Goal: Transaction & Acquisition: Purchase product/service

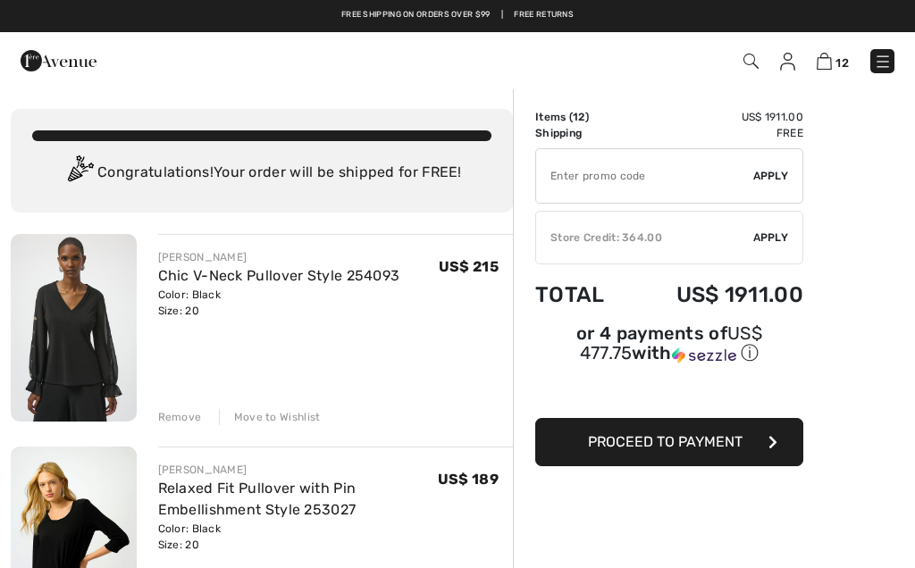
click at [180, 424] on div "Remove" at bounding box center [180, 417] width 44 height 16
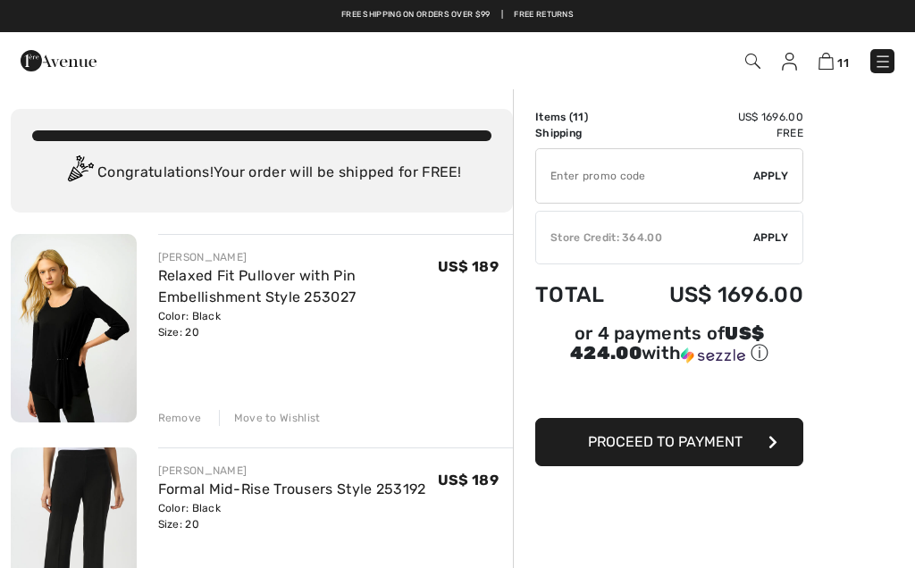
click at [90, 352] on img at bounding box center [74, 328] width 126 height 189
click at [185, 422] on div "Remove" at bounding box center [180, 418] width 44 height 16
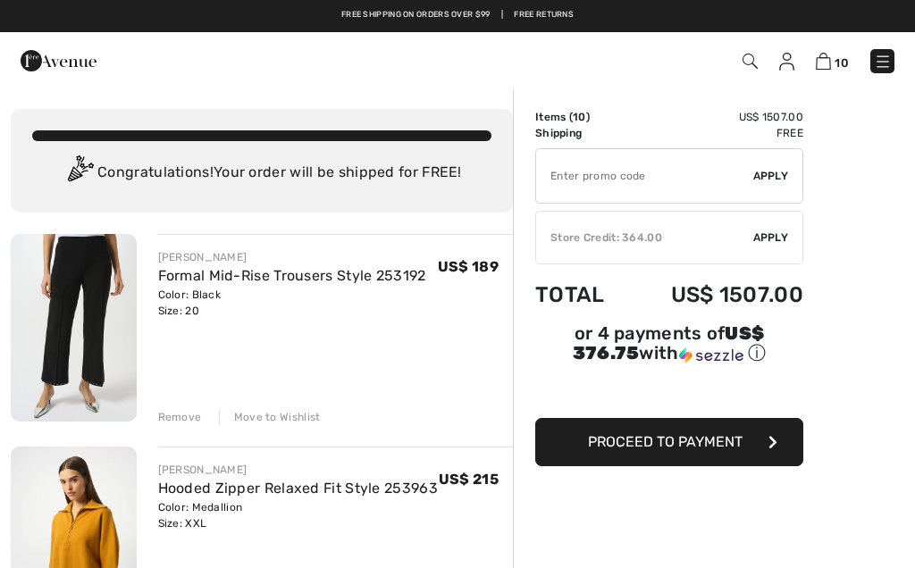
click at [190, 416] on div "Remove" at bounding box center [180, 417] width 44 height 16
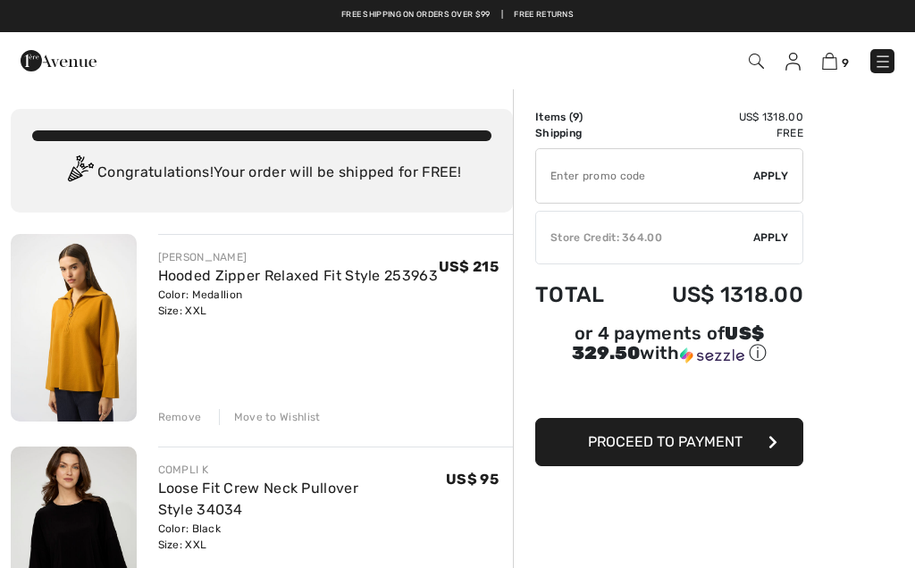
click at [188, 415] on div "Remove" at bounding box center [180, 417] width 44 height 16
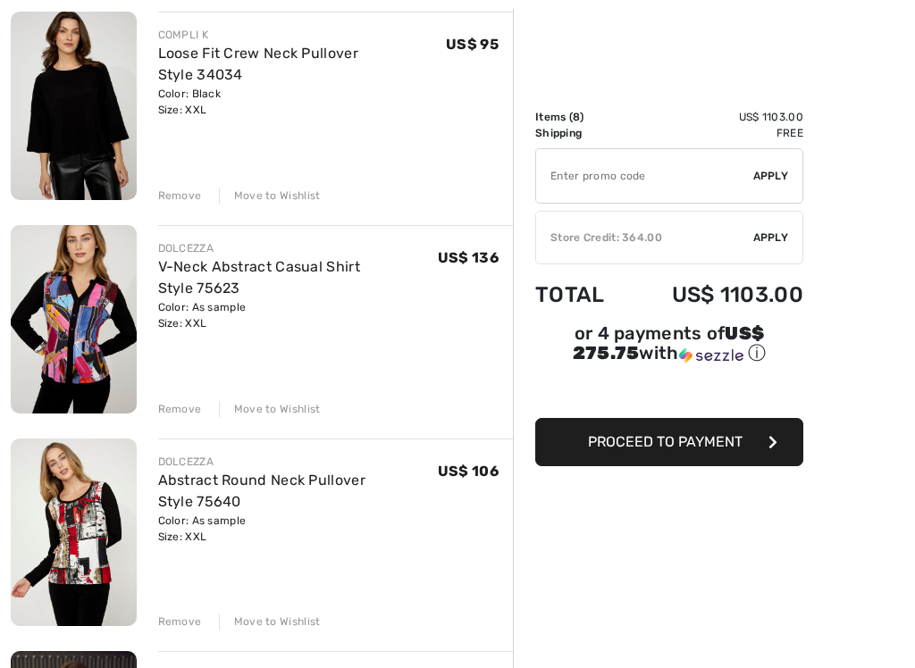
scroll to position [237, 0]
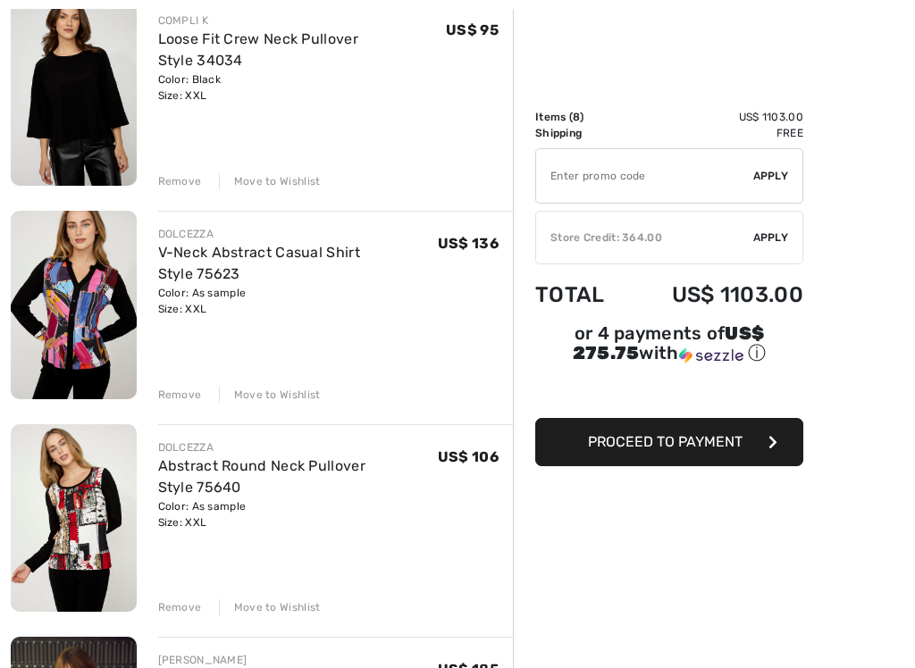
click at [179, 395] on div "Remove" at bounding box center [180, 395] width 44 height 16
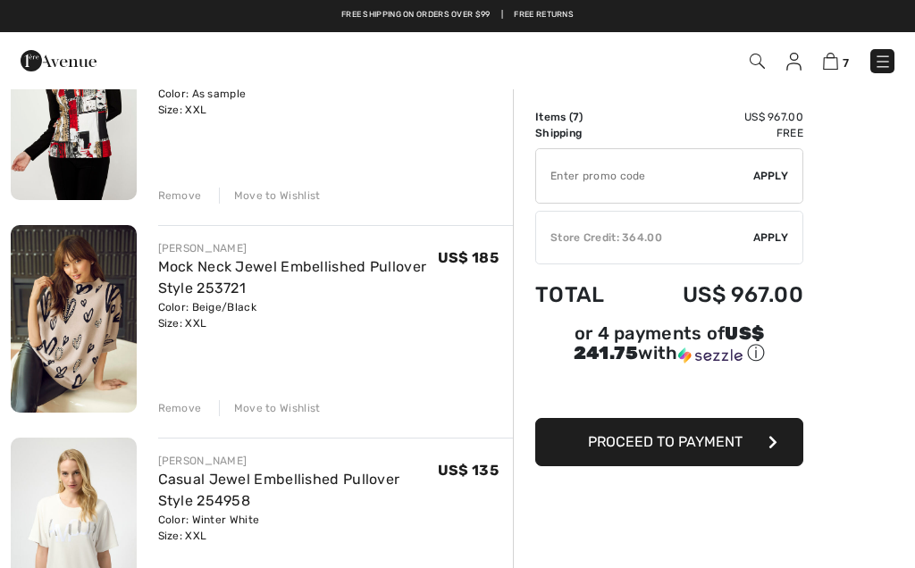
scroll to position [433, 0]
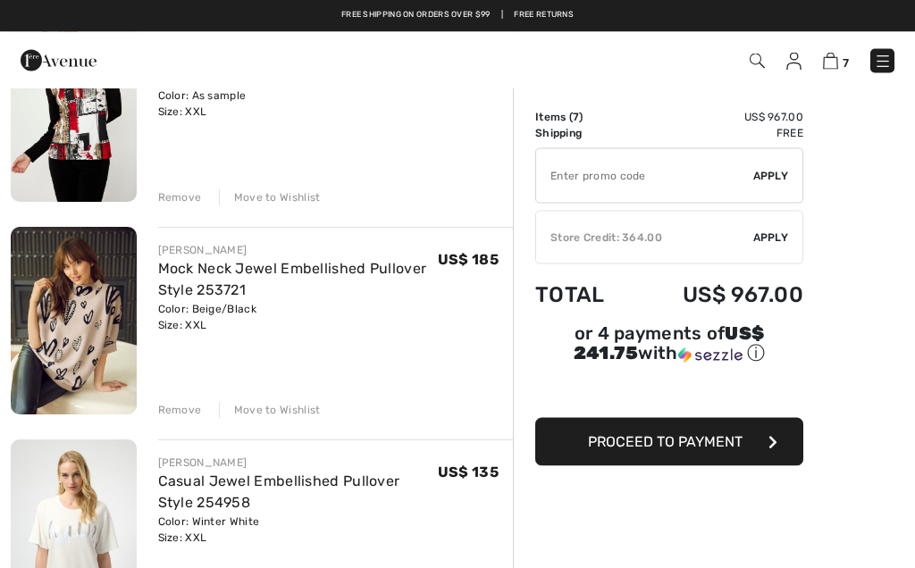
click at [188, 407] on div "Remove" at bounding box center [180, 411] width 44 height 16
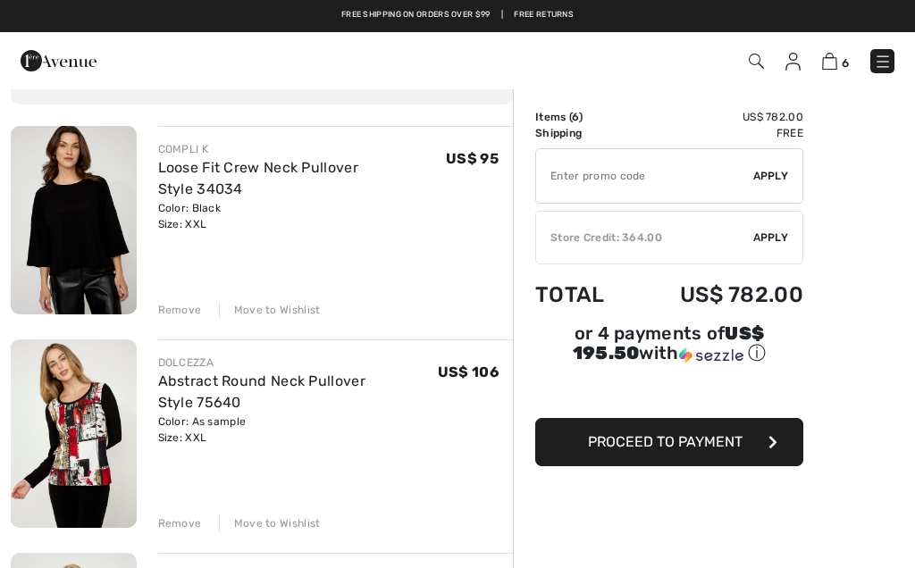
scroll to position [90, 0]
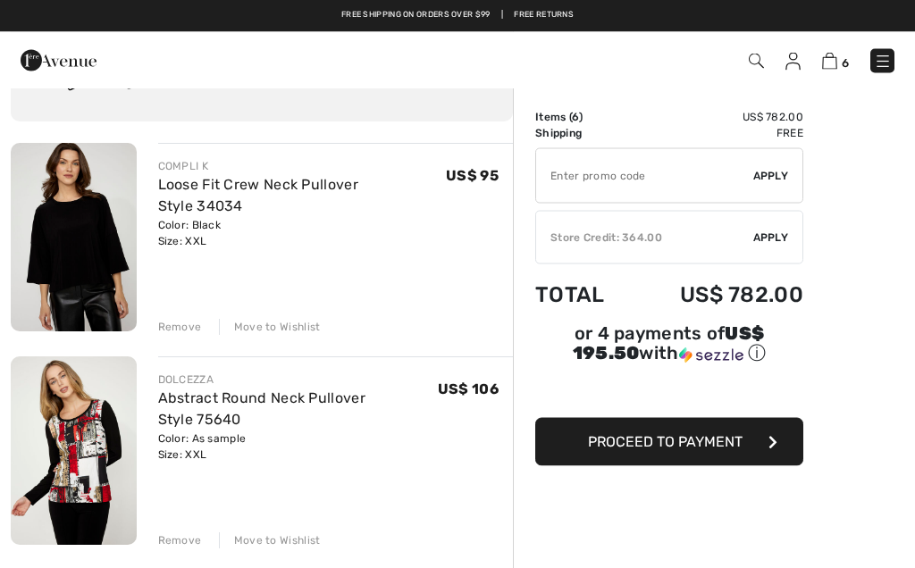
click at [182, 333] on div "Remove" at bounding box center [180, 328] width 44 height 16
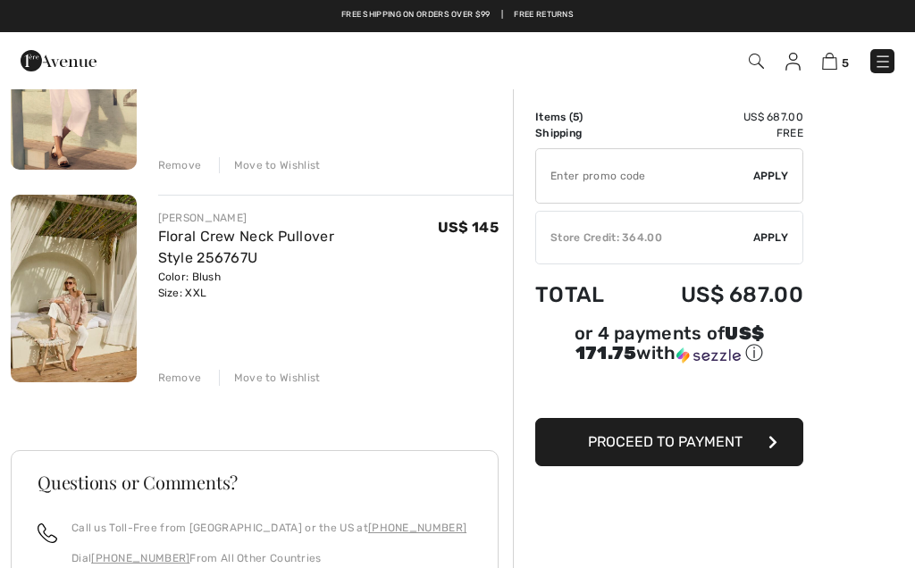
scroll to position [883, 0]
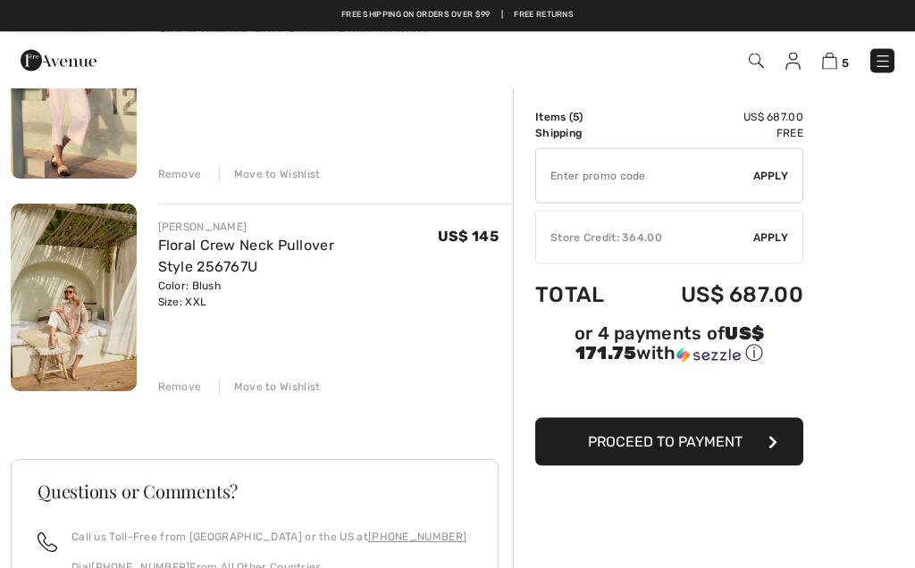
click at [704, 245] on div "Store Credit: 364.00" at bounding box center [644, 238] width 217 height 16
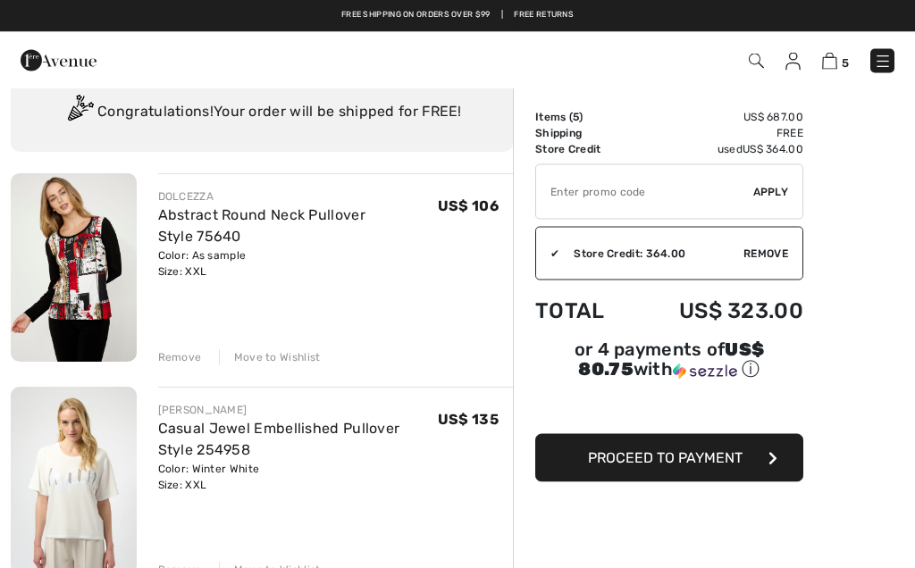
scroll to position [0, 0]
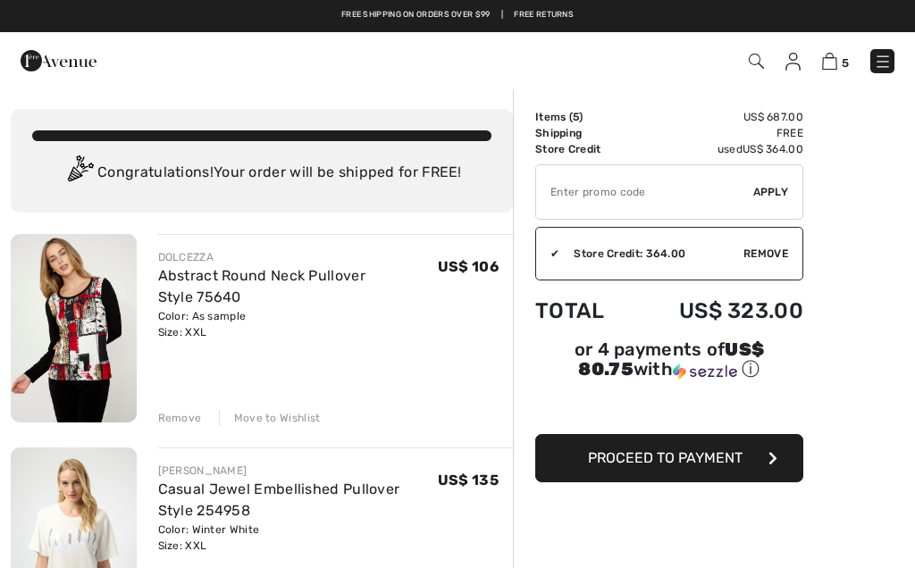
click at [684, 199] on input "TEXT" at bounding box center [644, 192] width 217 height 54
click at [890, 69] on img at bounding box center [883, 62] width 18 height 18
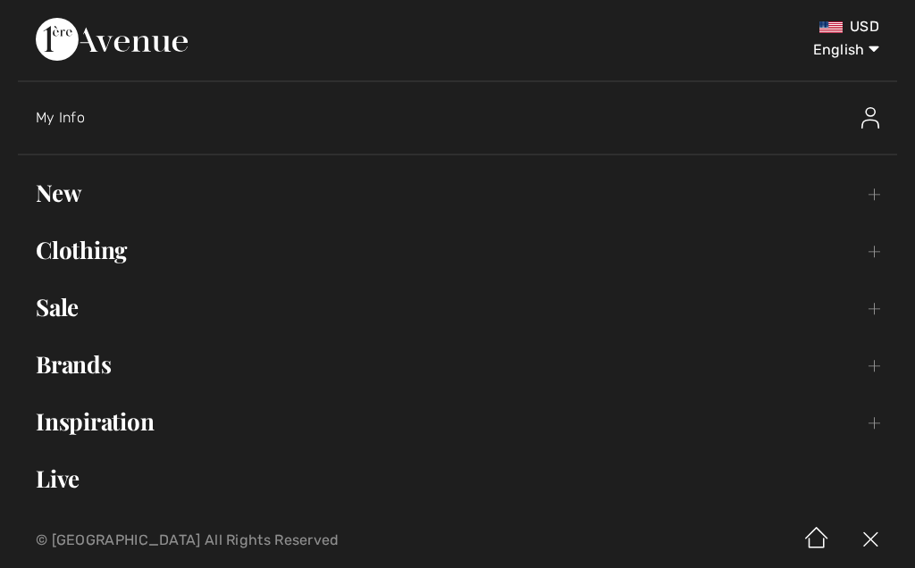
click at [874, 127] on img at bounding box center [870, 117] width 18 height 21
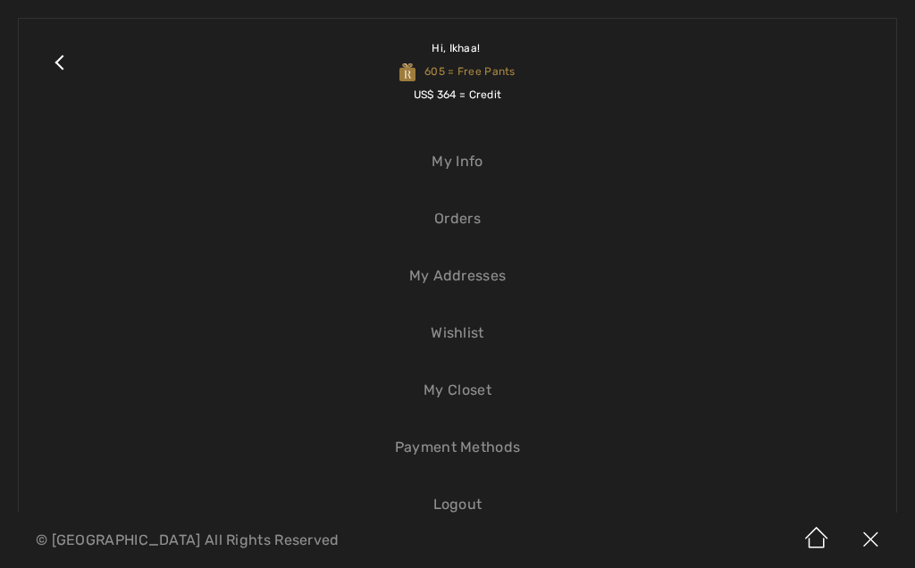
click at [80, 58] on link "Close submenu" at bounding box center [59, 72] width 45 height 70
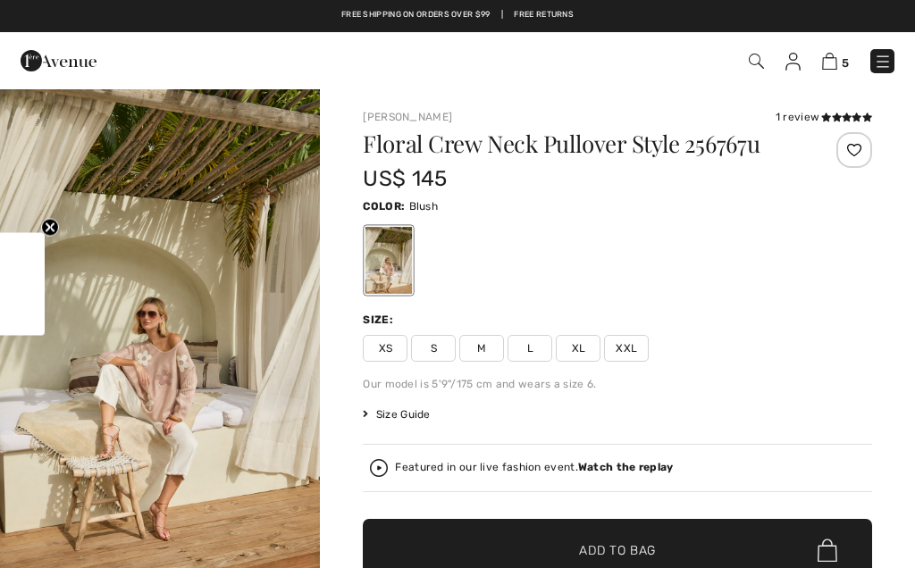
checkbox input "true"
click at [835, 59] on img at bounding box center [829, 61] width 15 height 17
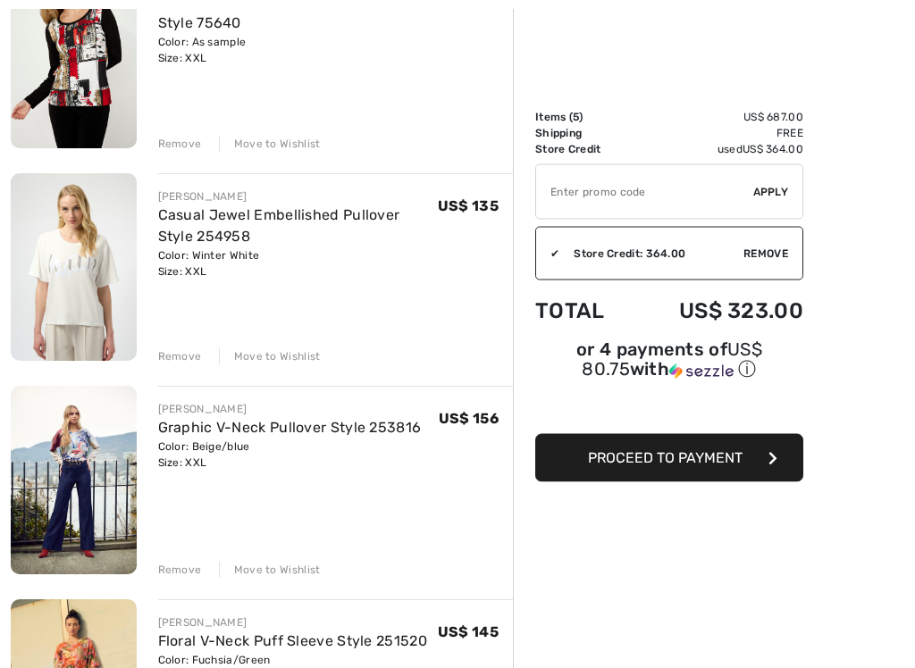
scroll to position [277, 0]
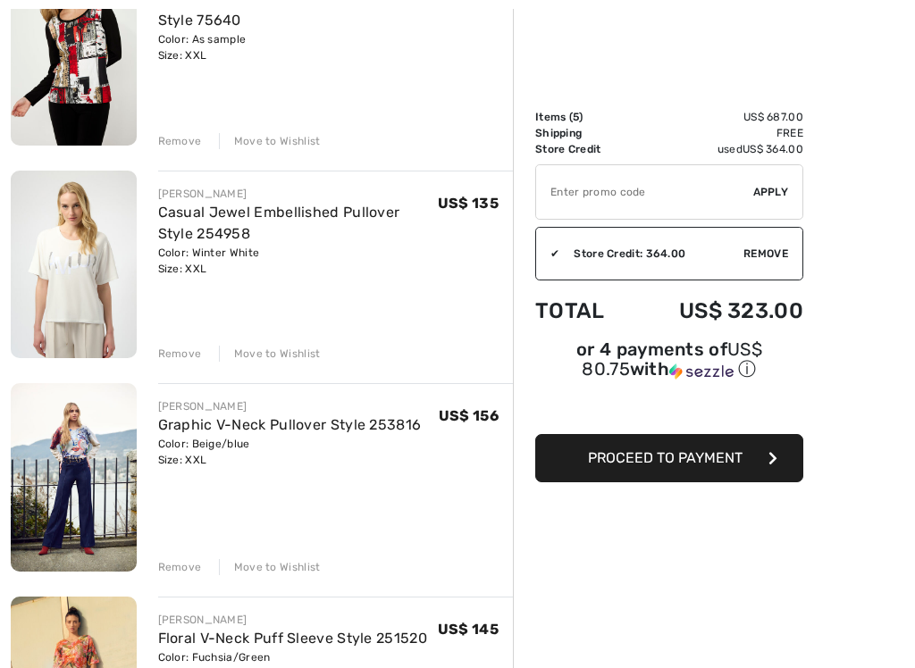
click at [176, 359] on div "Remove" at bounding box center [180, 354] width 44 height 16
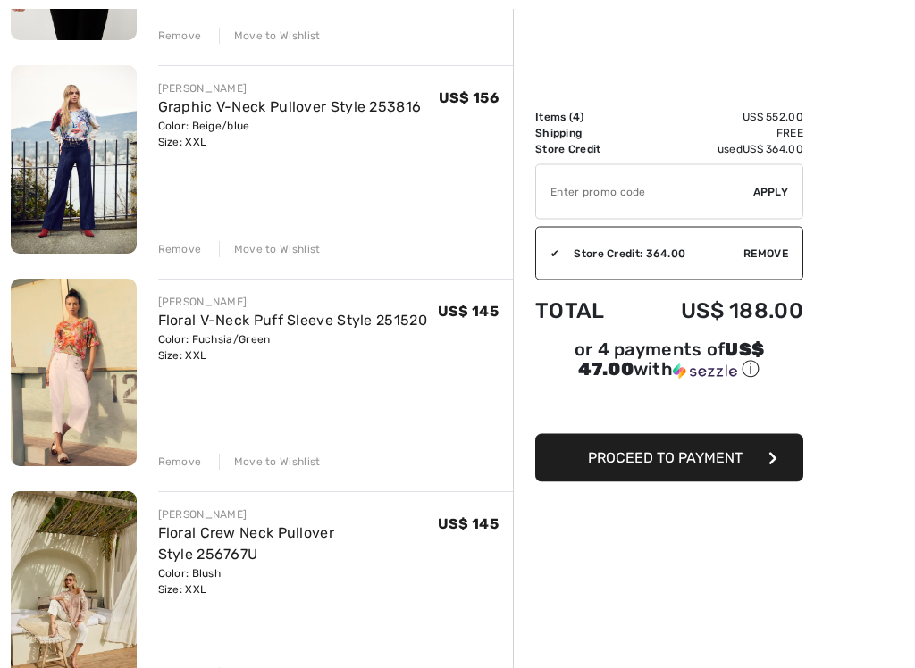
scroll to position [384, 0]
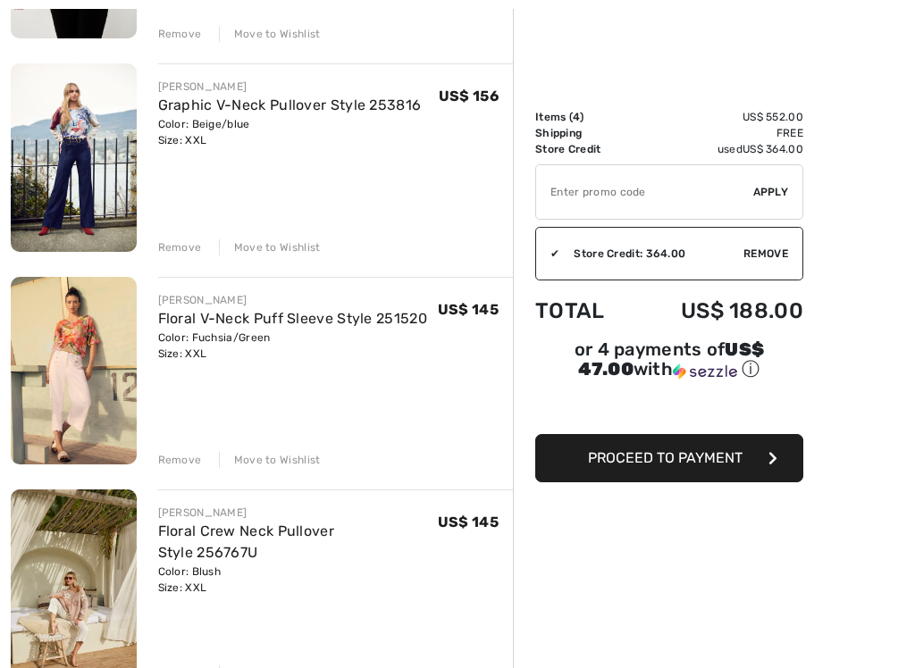
click at [726, 466] on span "Proceed to Payment" at bounding box center [665, 457] width 155 height 17
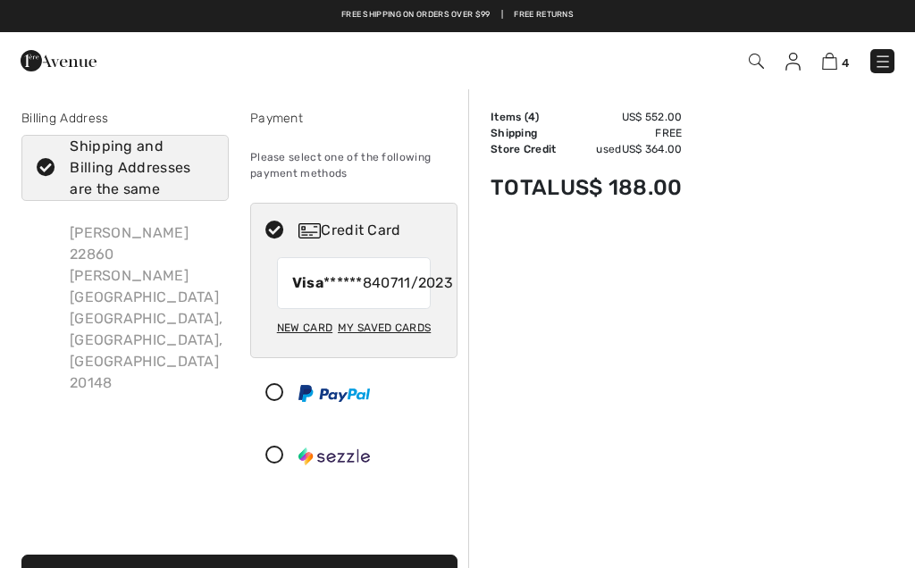
click at [313, 343] on div "New Card" at bounding box center [304, 328] width 55 height 30
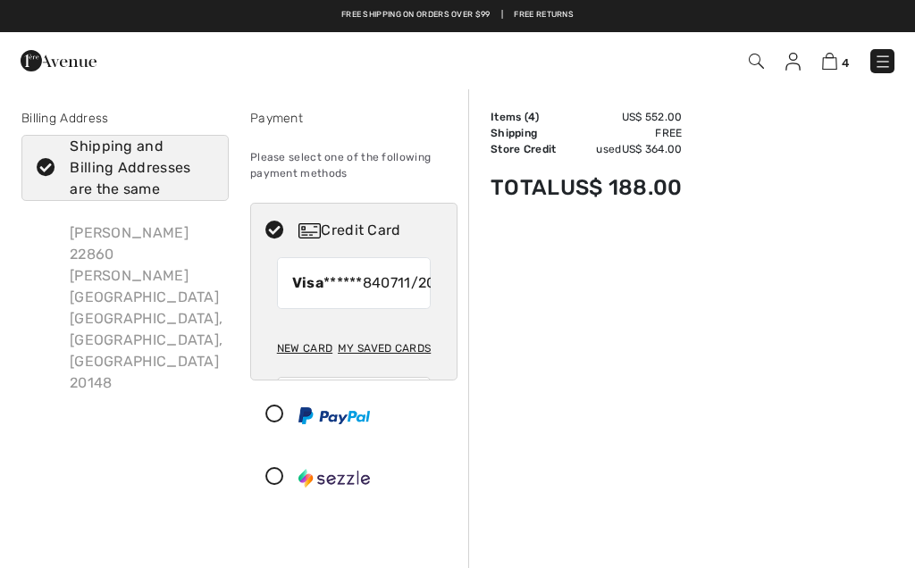
radio input "true"
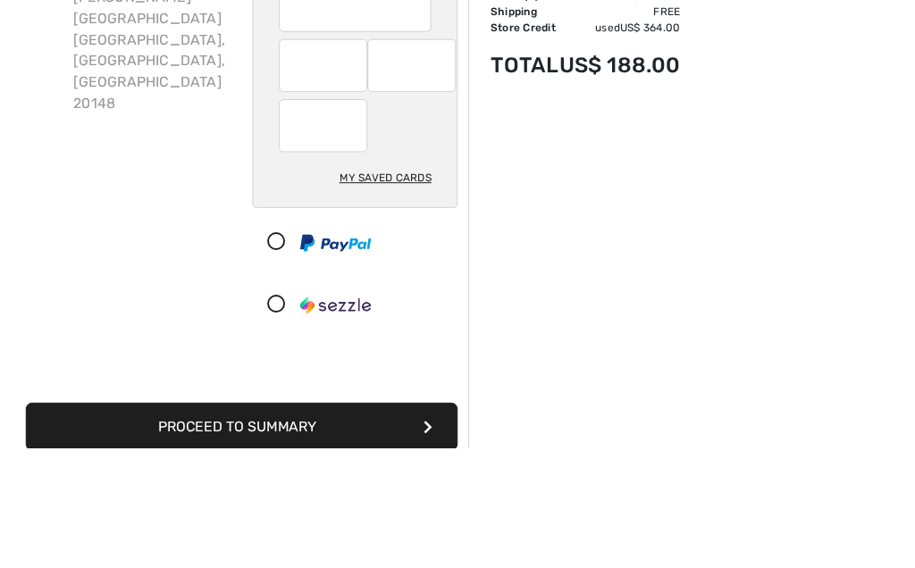
scroll to position [279, 0]
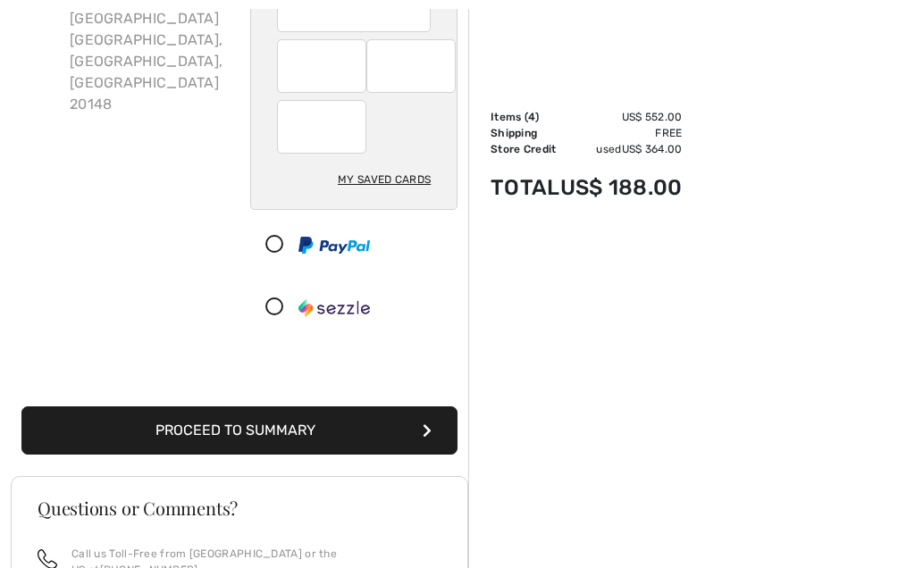
click at [421, 427] on button "Proceed to Summary" at bounding box center [239, 431] width 436 height 48
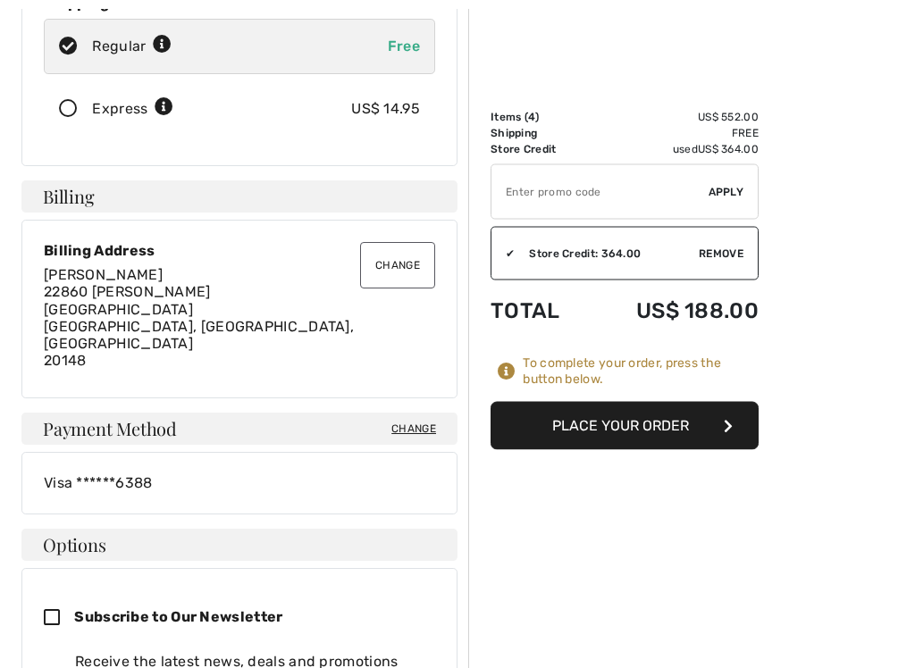
scroll to position [391, 0]
click at [432, 528] on h4 "Options" at bounding box center [239, 544] width 436 height 32
click at [80, 528] on h4 "Options" at bounding box center [239, 544] width 436 height 32
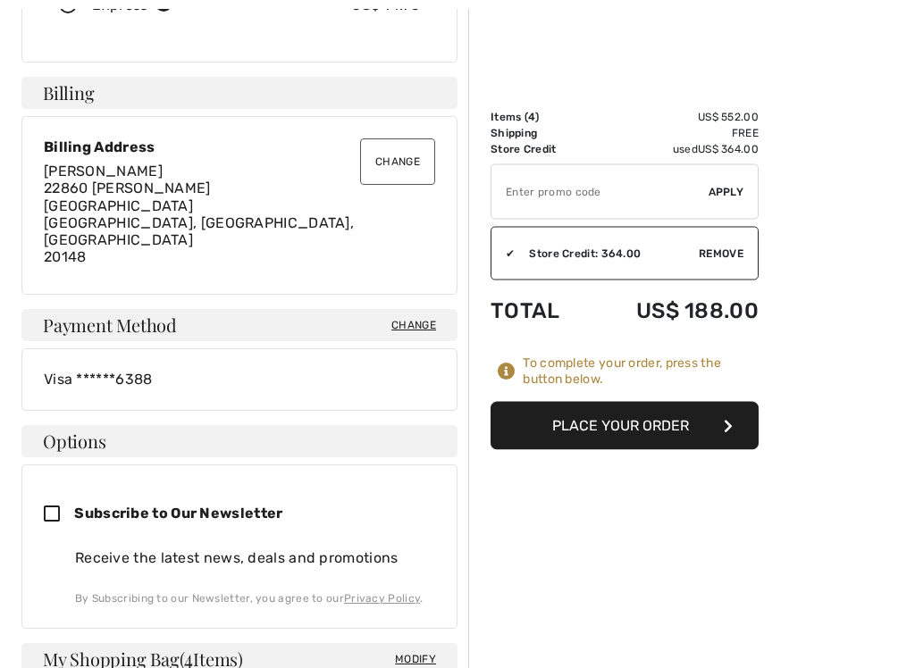
scroll to position [494, 0]
click at [65, 425] on h4 "Options" at bounding box center [239, 441] width 436 height 32
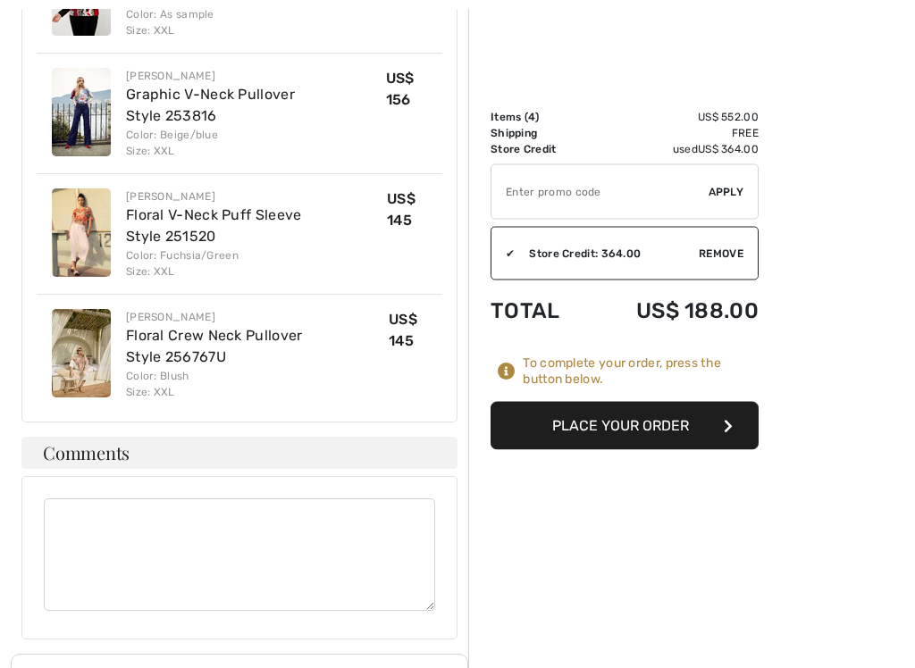
scroll to position [1252, 0]
click at [80, 499] on textarea at bounding box center [239, 555] width 391 height 113
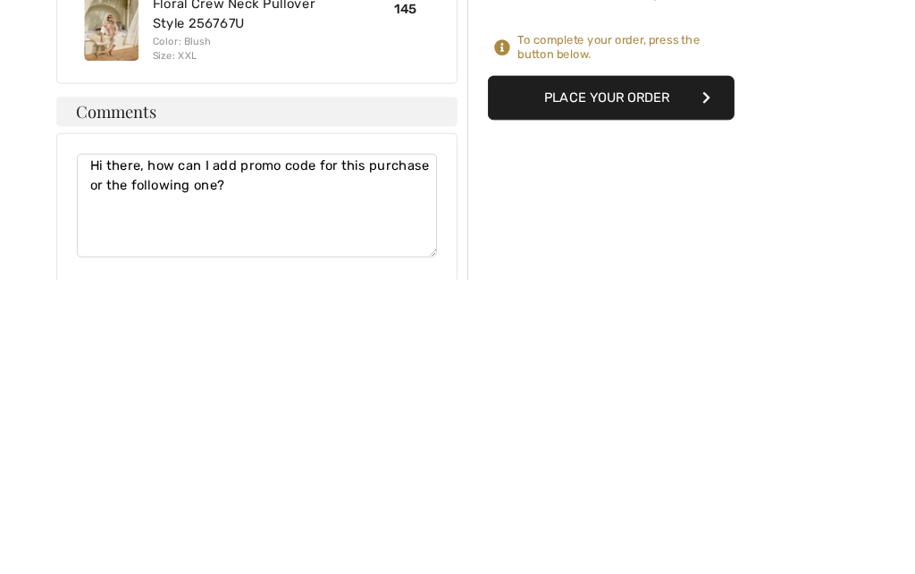
scroll to position [1338, 0]
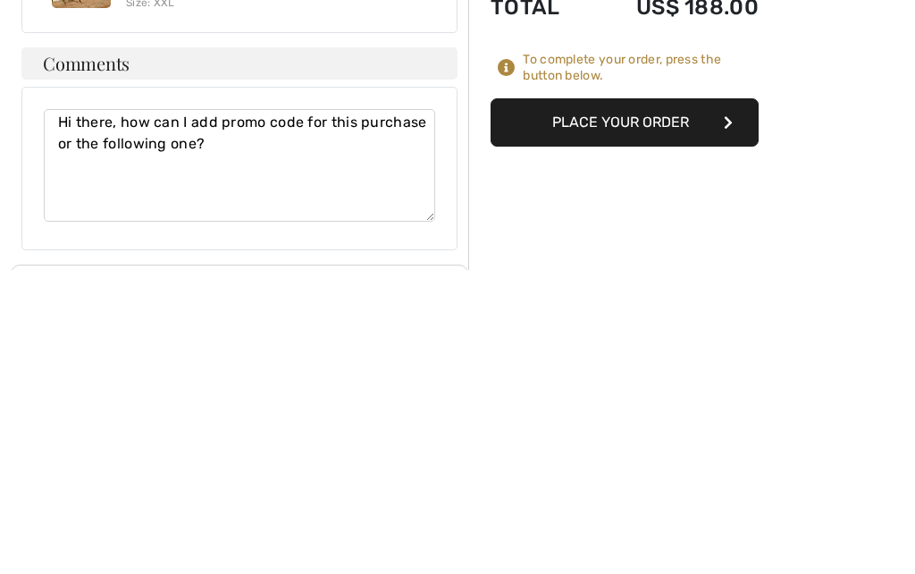
type textarea "Hi there, how can I add promo code for this purchase or the following one?"
click at [727, 419] on icon "button" at bounding box center [728, 426] width 9 height 14
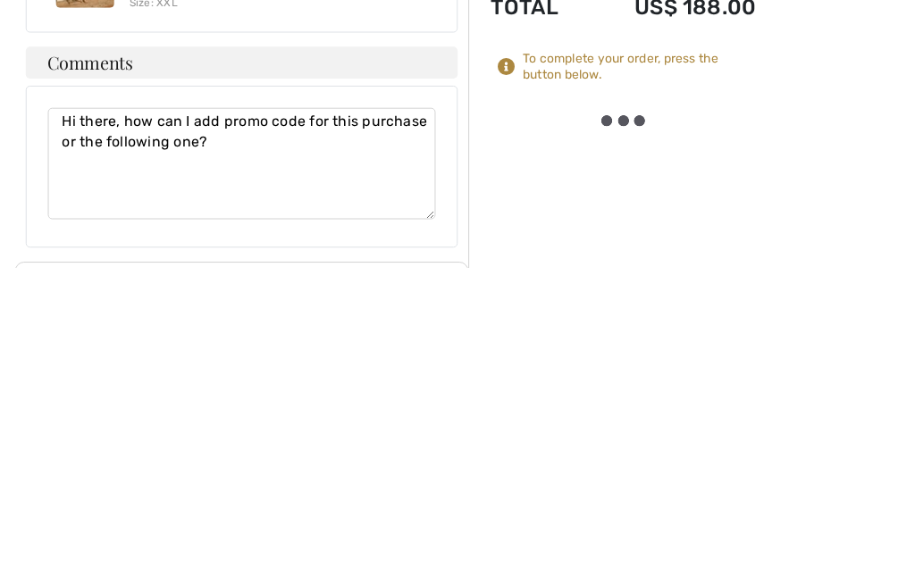
scroll to position [1641, 0]
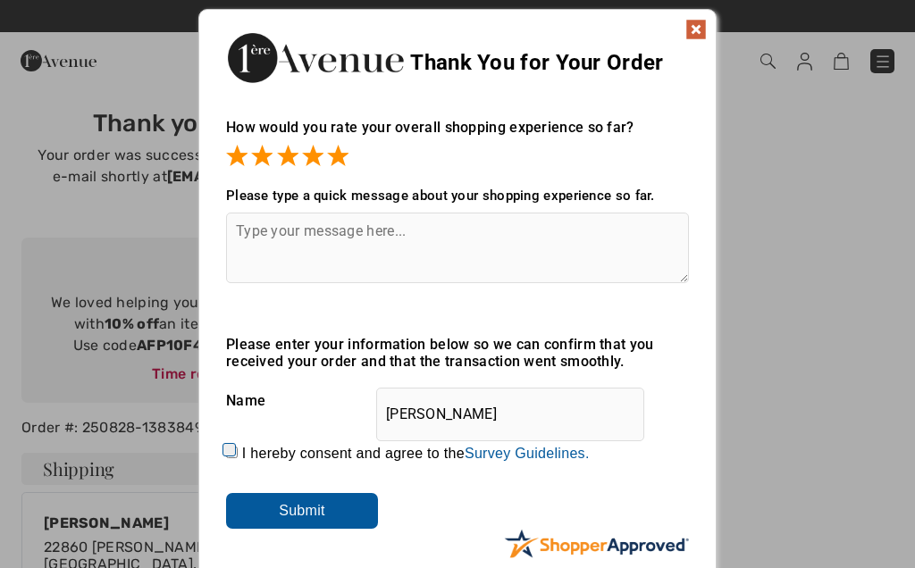
click at [238, 449] on input "I hereby consent and agree to the By submitting a review, you grant permission …" at bounding box center [232, 453] width 12 height 12
checkbox input "true"
click at [330, 517] on input "Submit" at bounding box center [302, 511] width 152 height 36
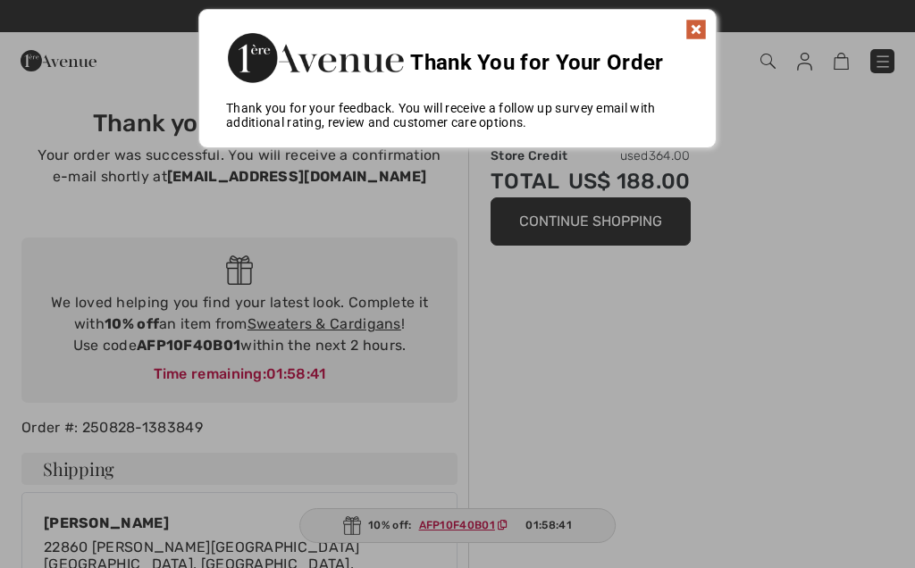
click at [604, 374] on div at bounding box center [457, 284] width 915 height 568
click at [692, 34] on img at bounding box center [695, 29] width 21 height 21
